Goal: Find specific page/section: Find specific page/section

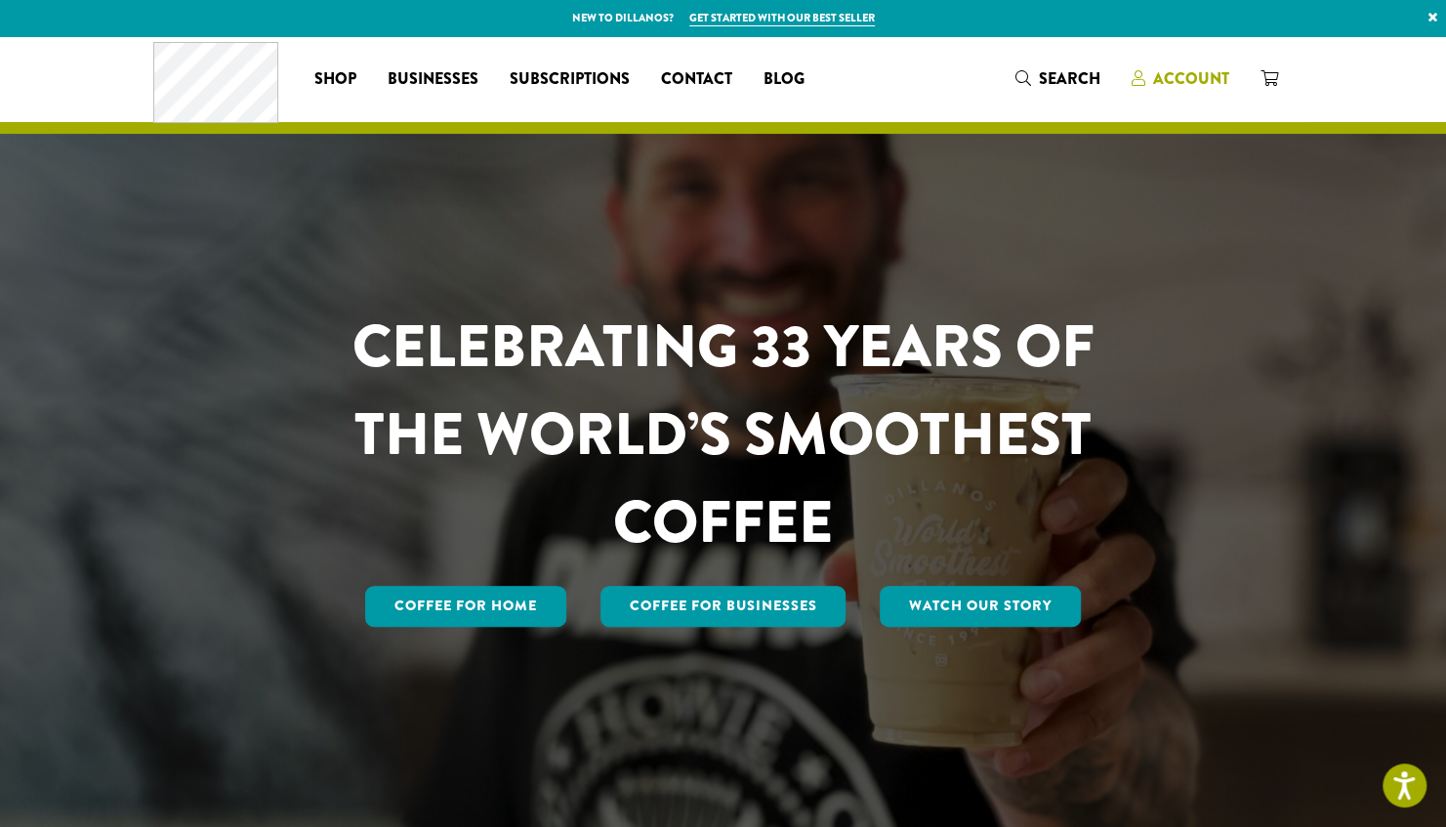
click at [1201, 60] on div "Coffee All Coffees Best Sellers Blends Single Origins Dillanos Limited Organic …" at bounding box center [723, 78] width 1140 height 81
click at [1201, 73] on span "Account" at bounding box center [1191, 78] width 76 height 22
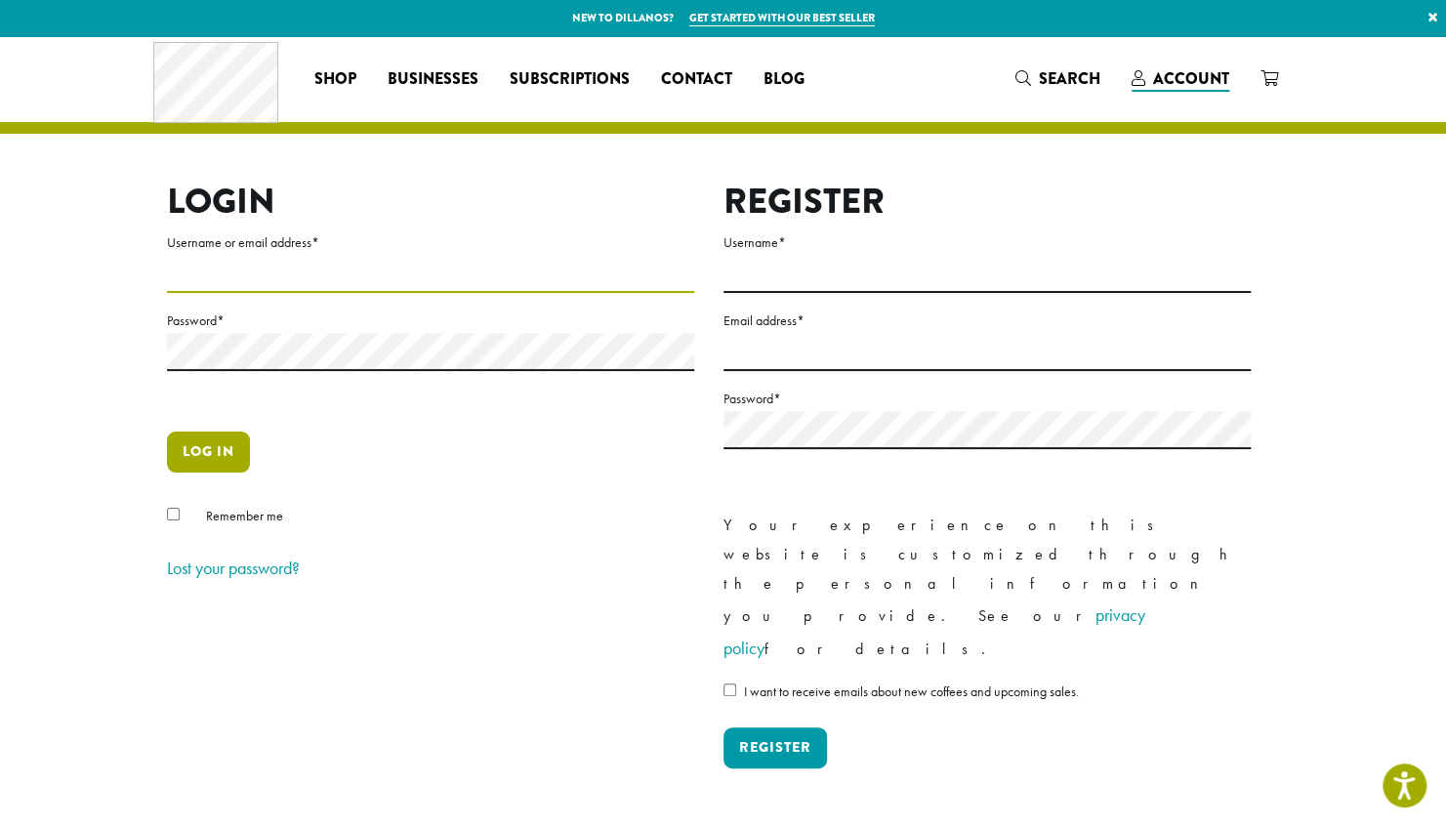
type input "**********"
click at [203, 467] on button "Log in" at bounding box center [208, 452] width 83 height 41
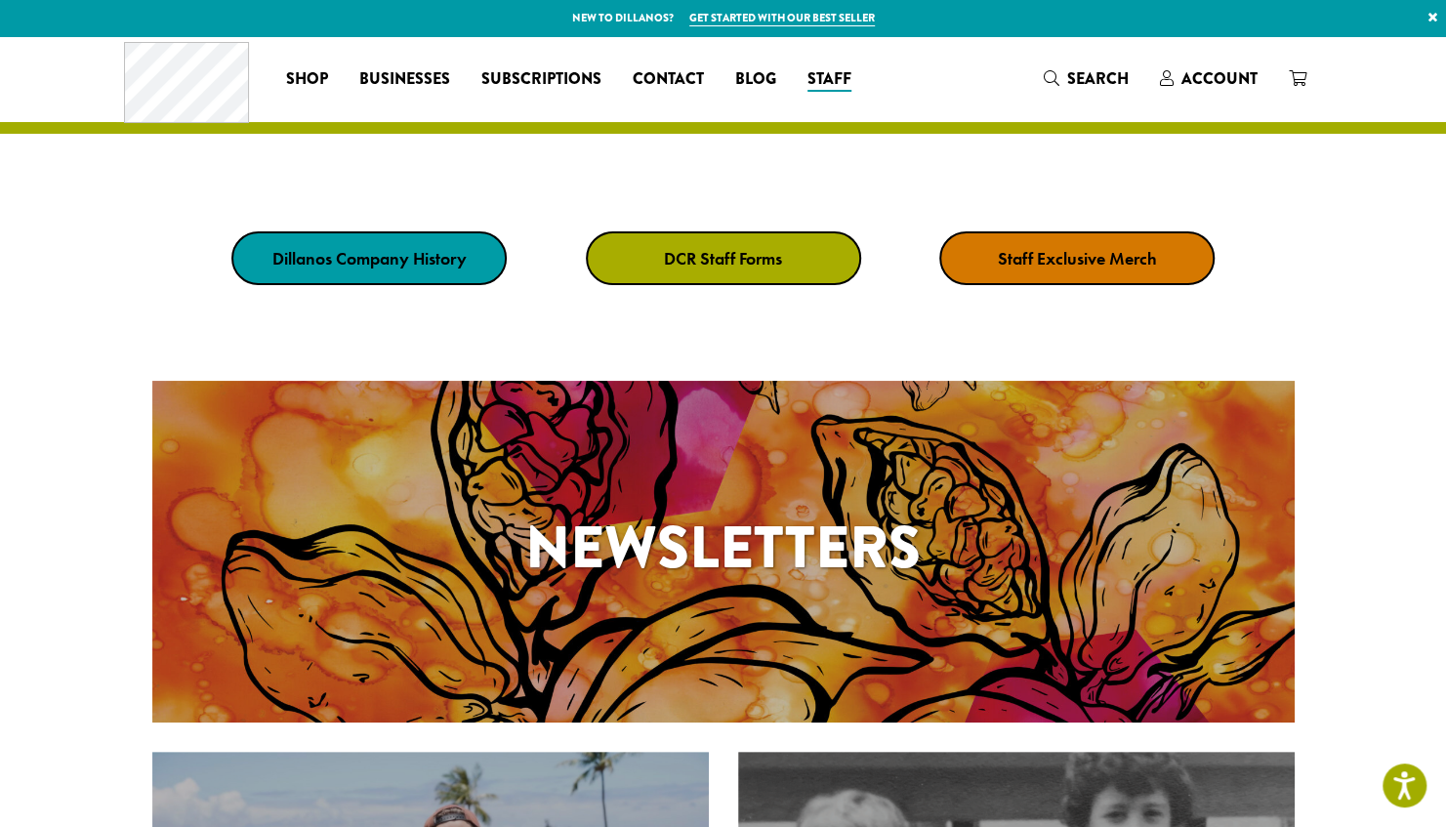
click at [654, 254] on link "DCR Staff Forms" at bounding box center [723, 258] width 275 height 54
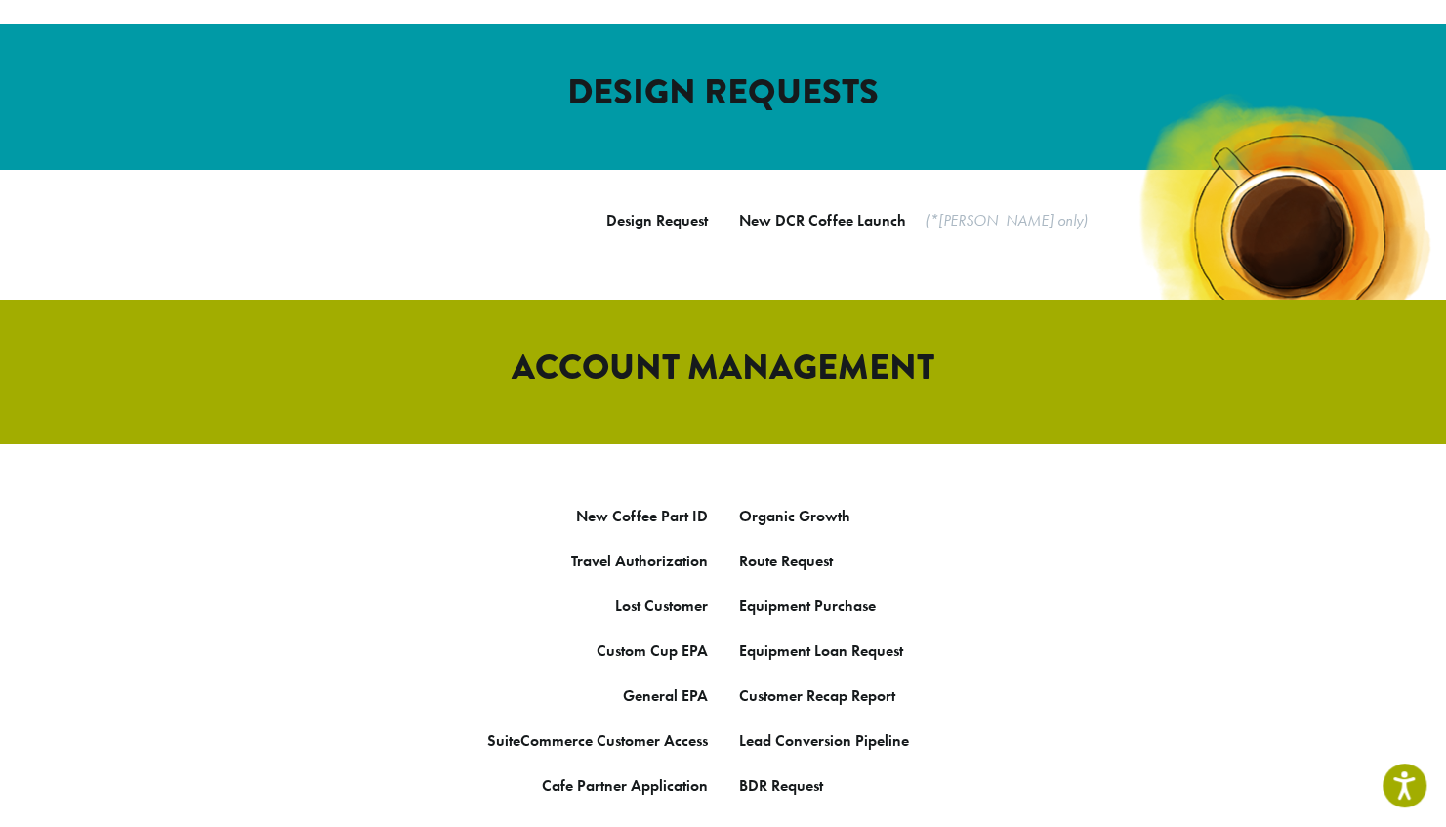
scroll to position [781, 0]
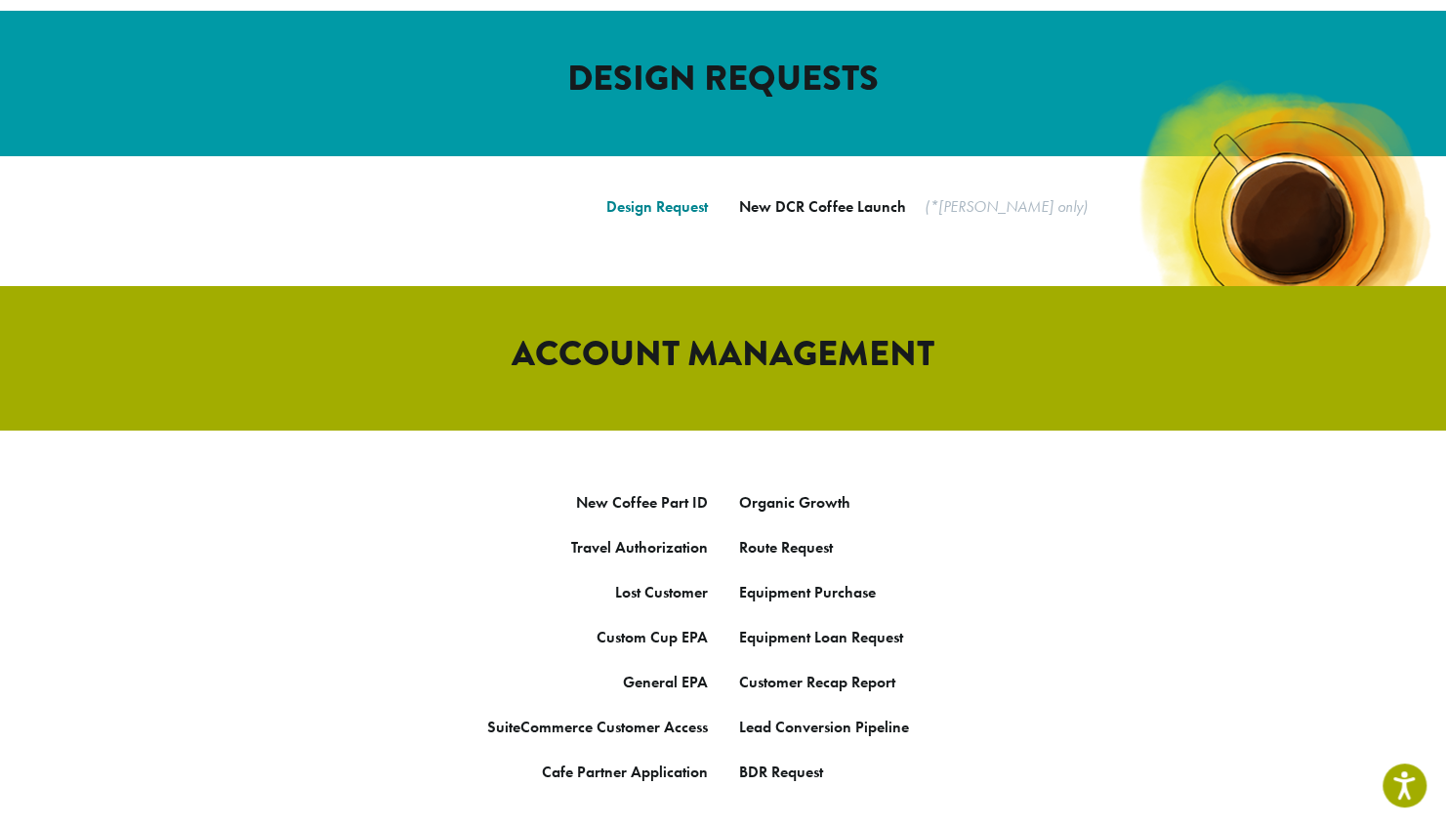
click at [638, 196] on link "Design Request" at bounding box center [657, 206] width 102 height 21
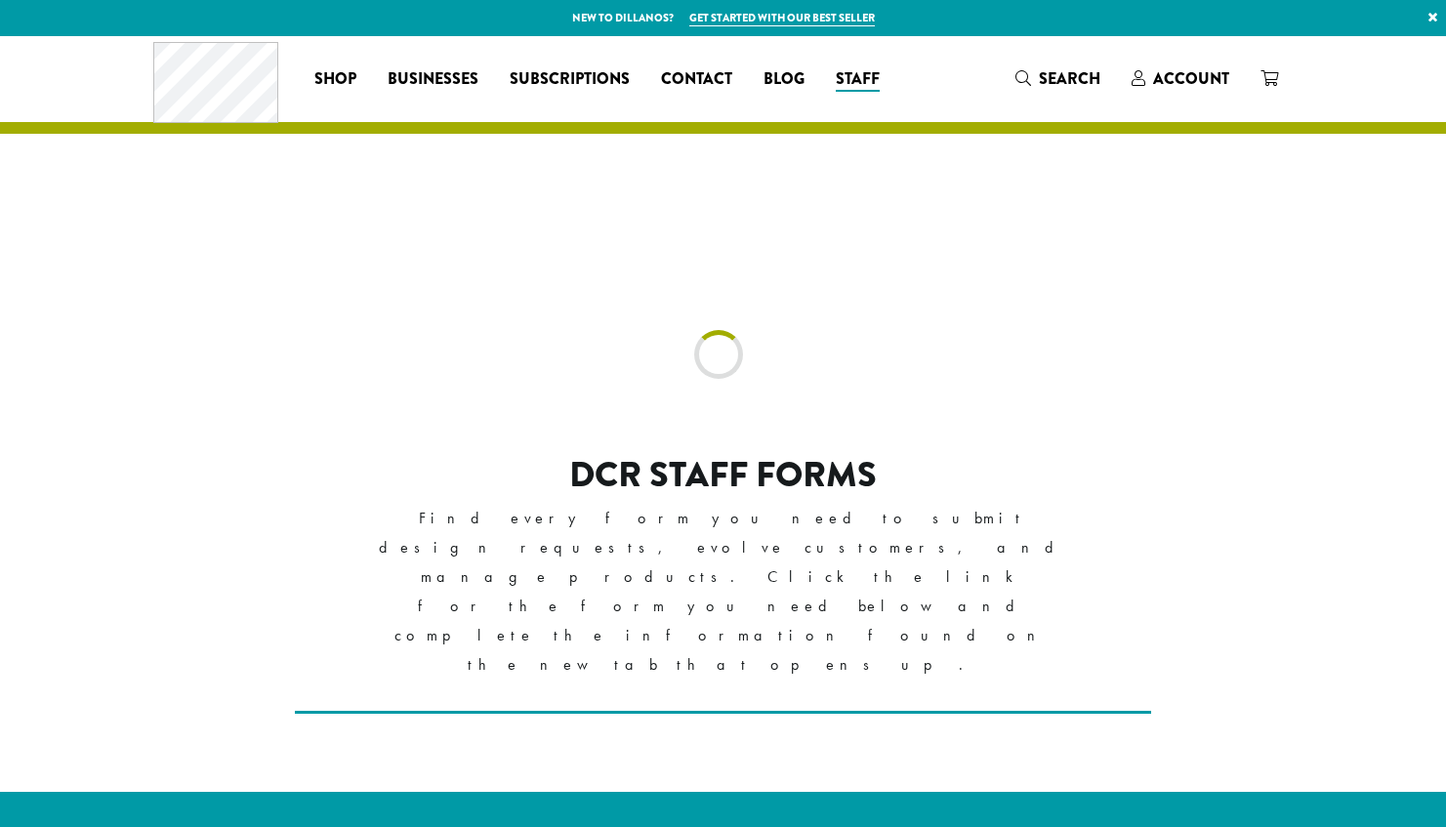
scroll to position [781, 0]
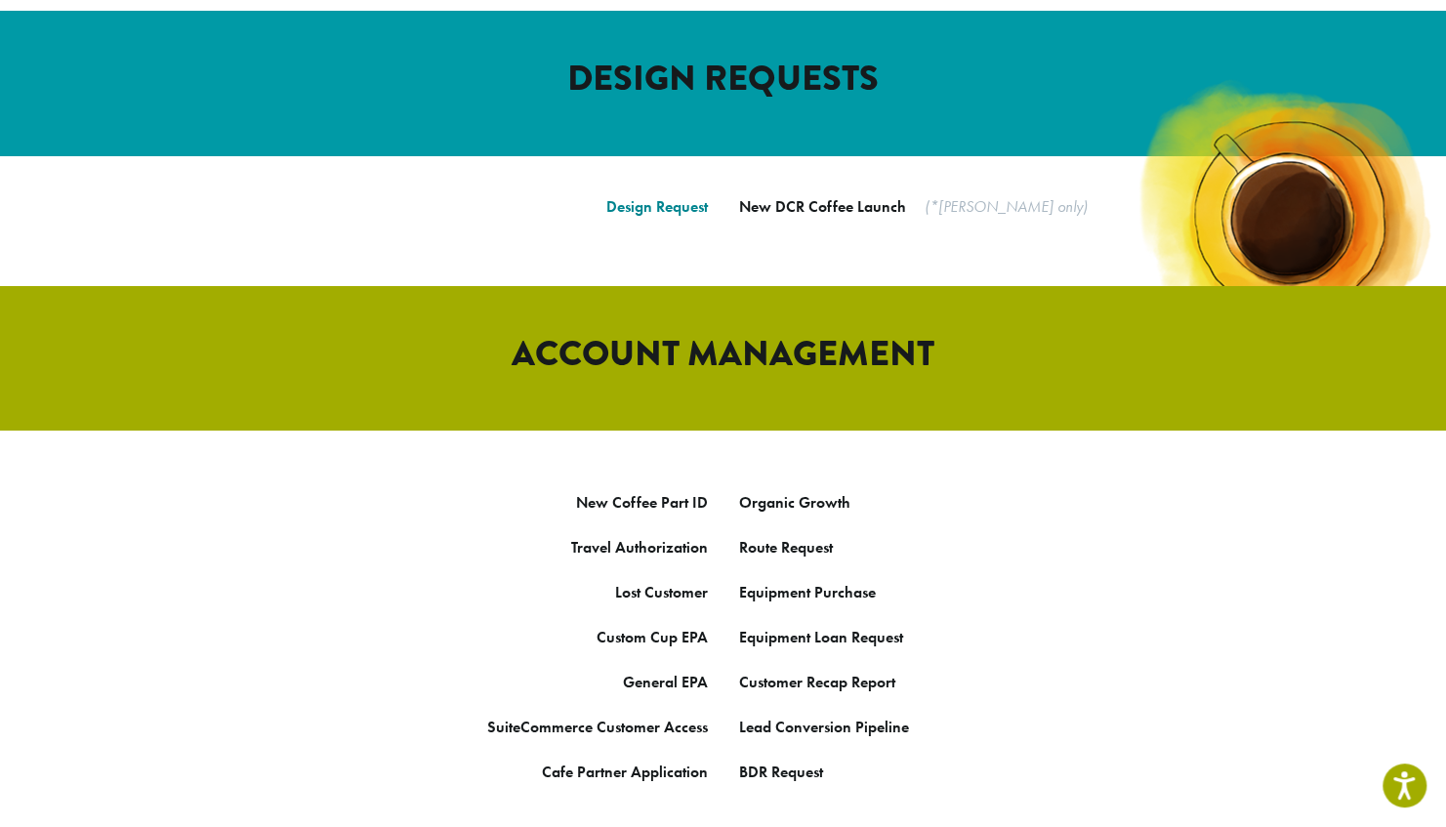
click at [609, 196] on link "Design Request" at bounding box center [657, 206] width 102 height 21
